Goal: Navigation & Orientation: Find specific page/section

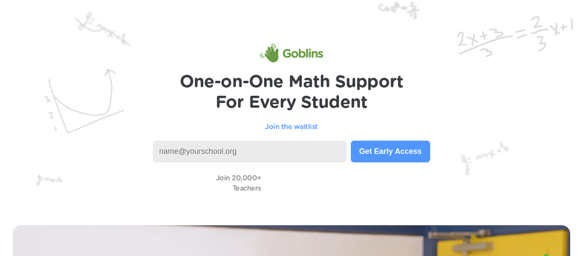
click at [250, 152] on input at bounding box center [250, 152] width 194 height 22
